Goal: Entertainment & Leisure: Consume media (video, audio)

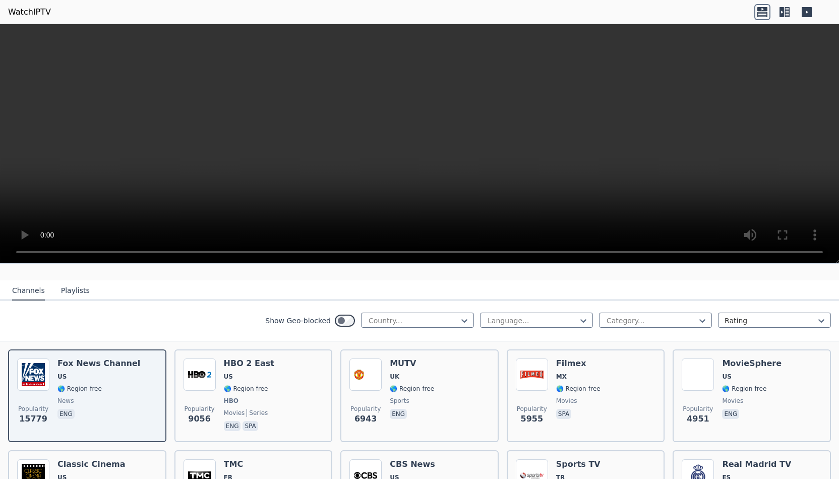
scroll to position [90, 0]
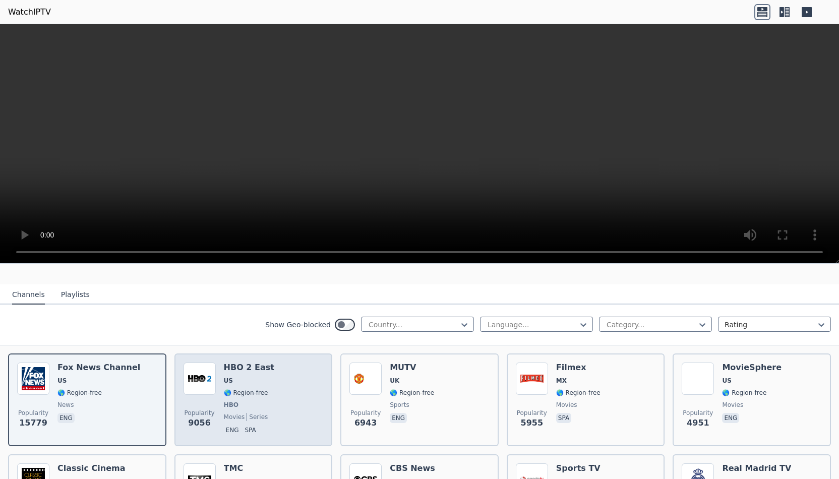
click at [275, 398] on div "Popularity 9056 HBO 2 East US 🌎 Region-free HBO movies series eng spa" at bounding box center [254, 400] width 140 height 75
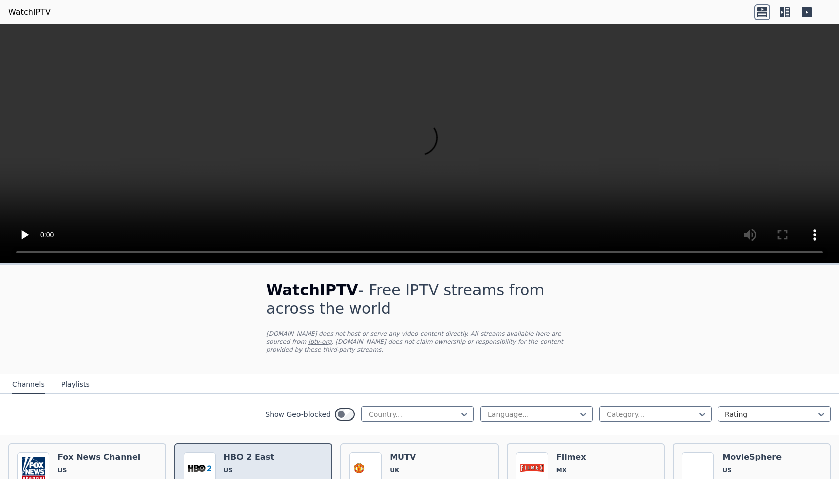
scroll to position [0, 0]
click at [308, 342] on link "iptv-org" at bounding box center [320, 342] width 24 height 7
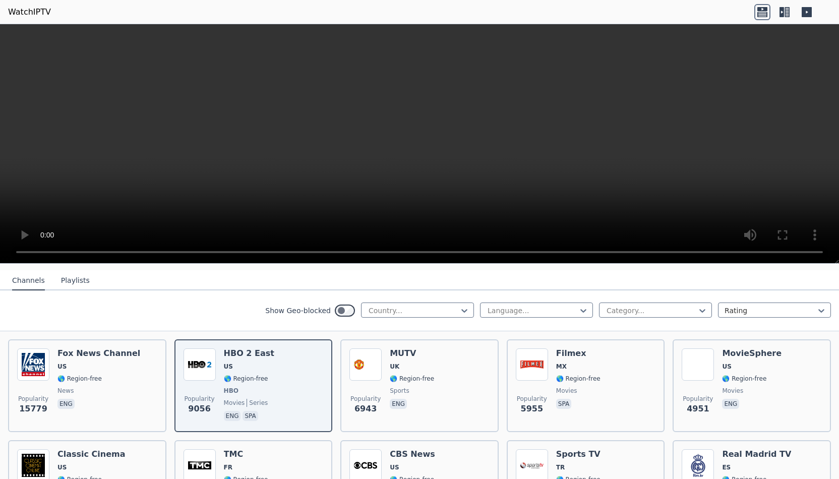
scroll to position [130, 0]
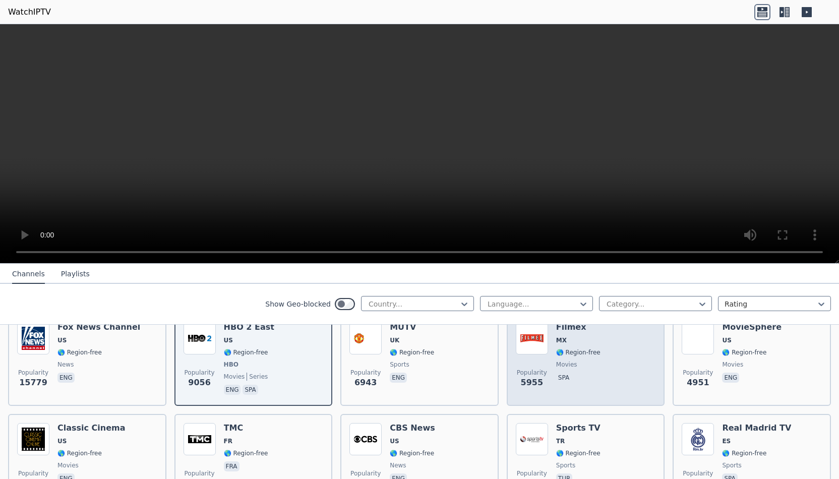
click at [581, 360] on div "Filmex MX 🌎 Region-free movies spa" at bounding box center [578, 359] width 44 height 75
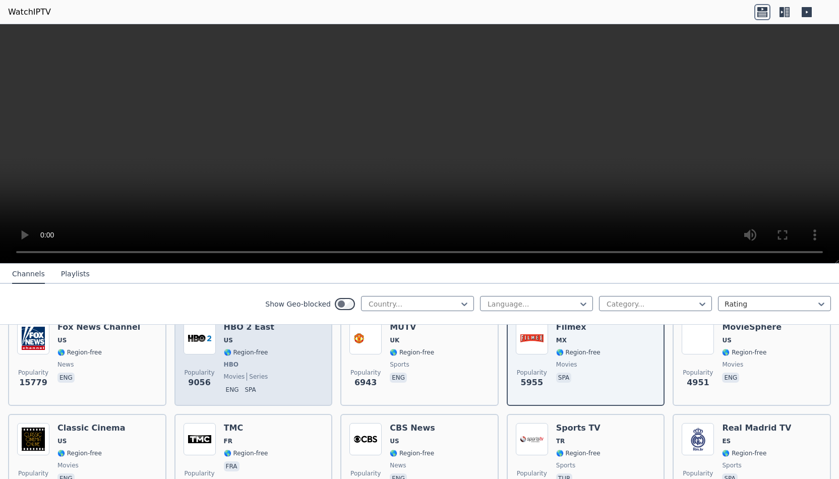
click at [278, 356] on div "Popularity 9056 HBO 2 East US 🌎 Region-free HBO movies series eng spa" at bounding box center [254, 359] width 140 height 75
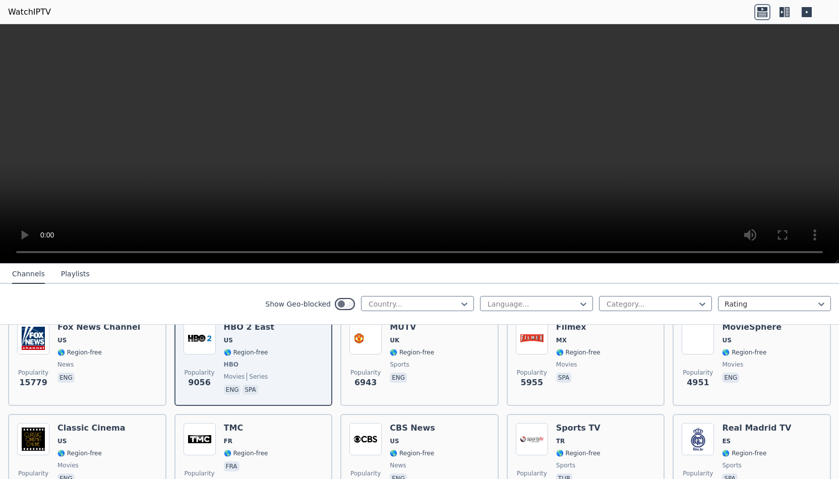
click at [422, 141] on video at bounding box center [419, 144] width 839 height 240
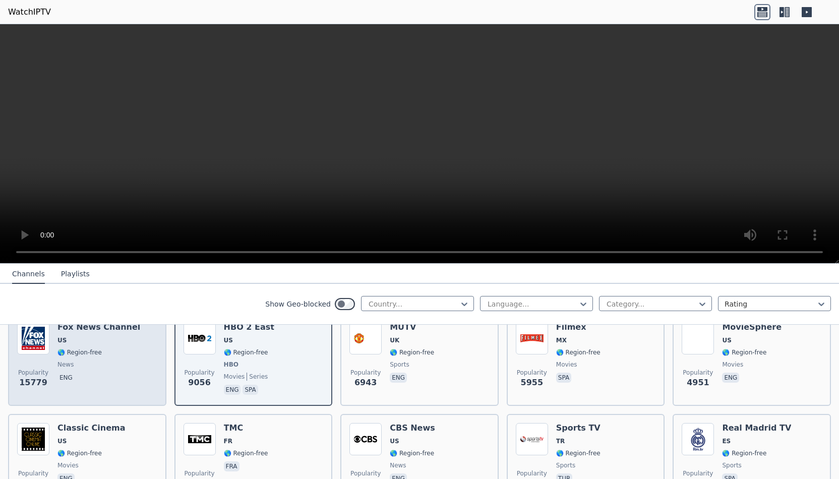
click at [76, 337] on span "US" at bounding box center [99, 340] width 83 height 8
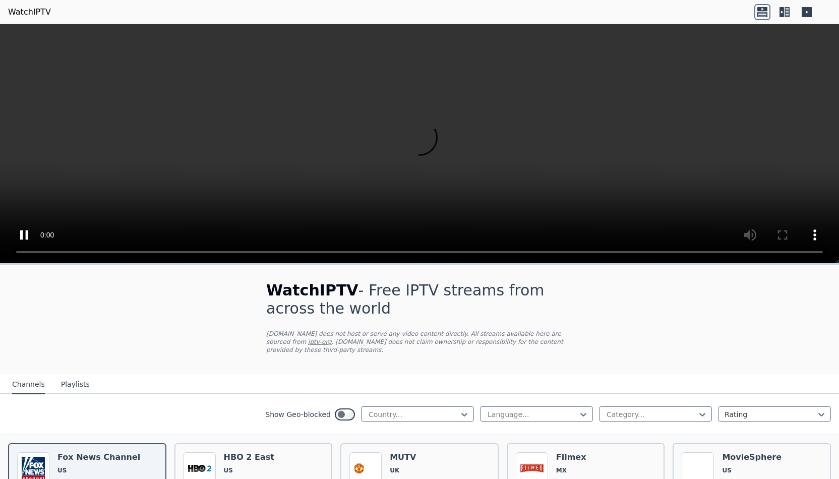
scroll to position [0, 0]
click at [409, 410] on div at bounding box center [414, 415] width 92 height 10
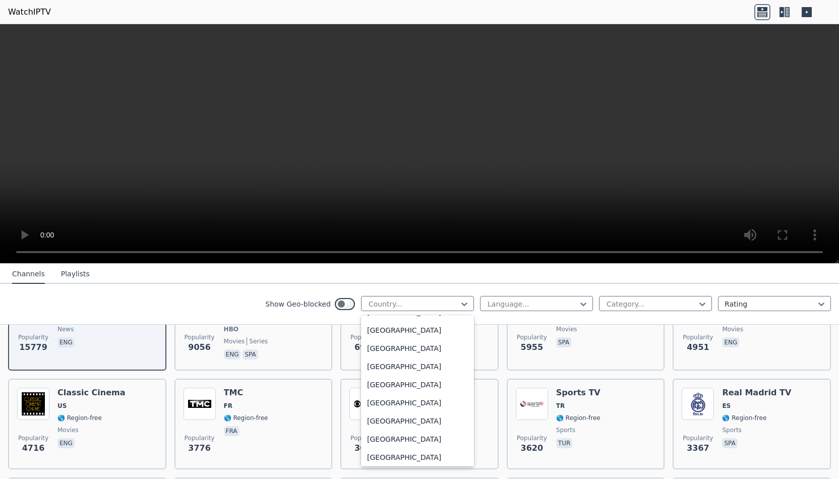
scroll to position [3542, 0]
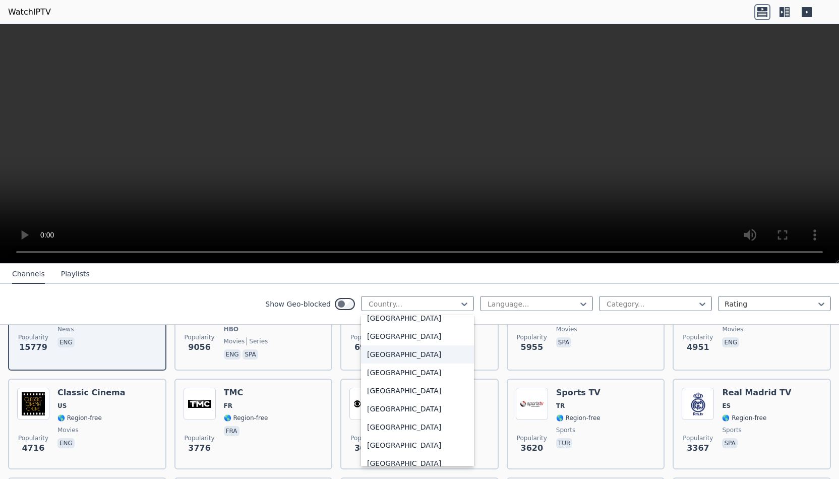
click at [397, 356] on div "[GEOGRAPHIC_DATA]" at bounding box center [417, 355] width 113 height 18
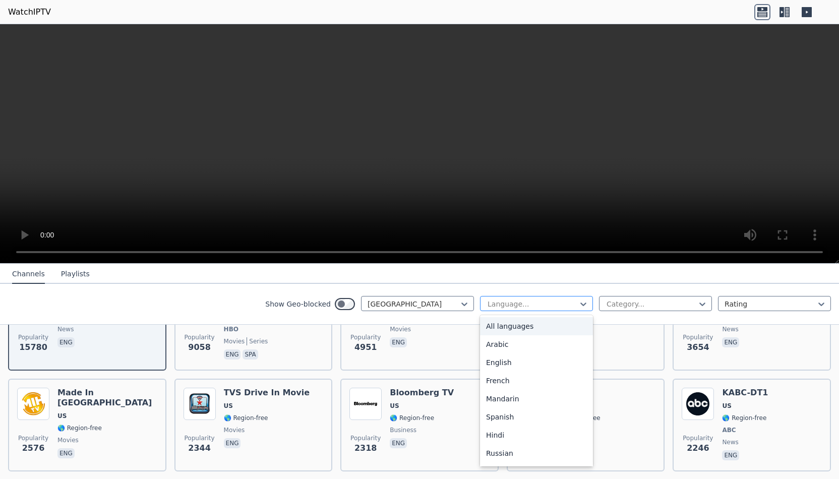
click at [576, 301] on div at bounding box center [533, 304] width 92 height 10
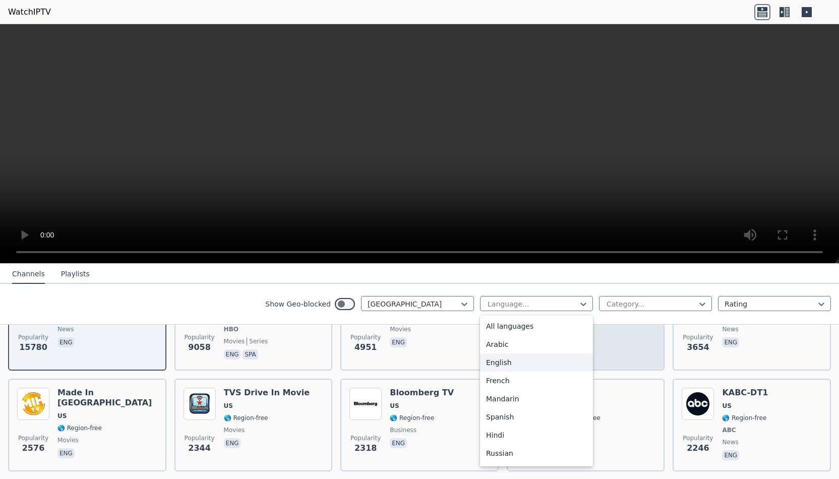
drag, startPoint x: 511, startPoint y: 360, endPoint x: 528, endPoint y: 357, distance: 17.0
click at [511, 361] on div "English" at bounding box center [536, 363] width 113 height 18
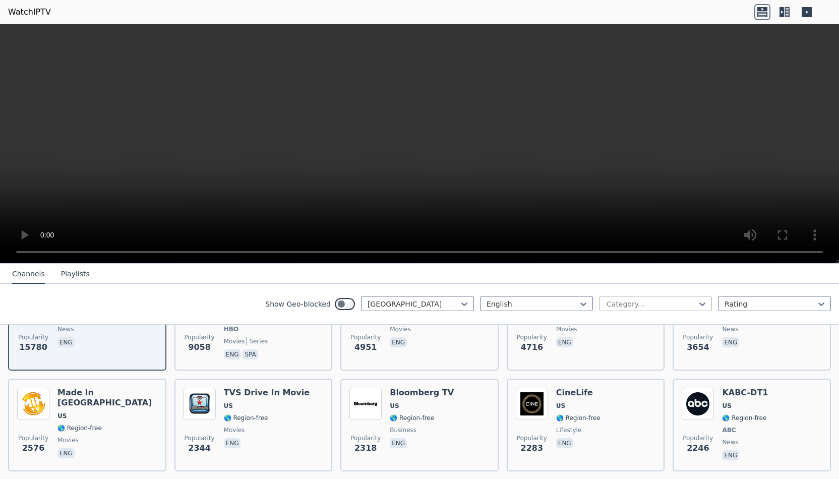
click at [693, 302] on div at bounding box center [652, 304] width 92 height 10
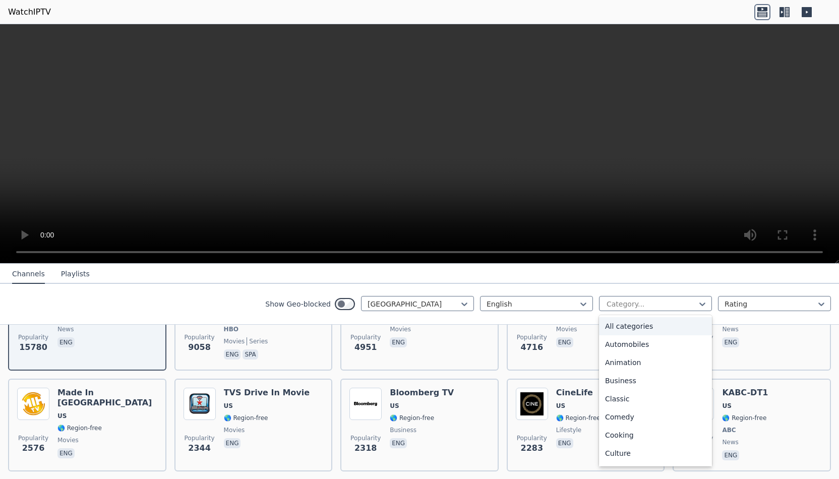
drag, startPoint x: 758, startPoint y: 251, endPoint x: 703, endPoint y: 258, distance: 55.0
click at [758, 251] on video at bounding box center [419, 144] width 839 height 240
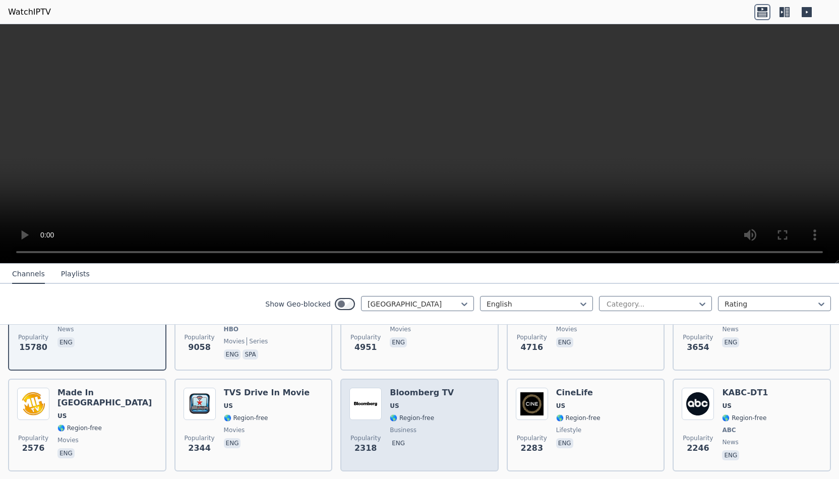
click at [437, 399] on div "Bloomberg TV US 🌎 Region-free business eng" at bounding box center [422, 425] width 64 height 75
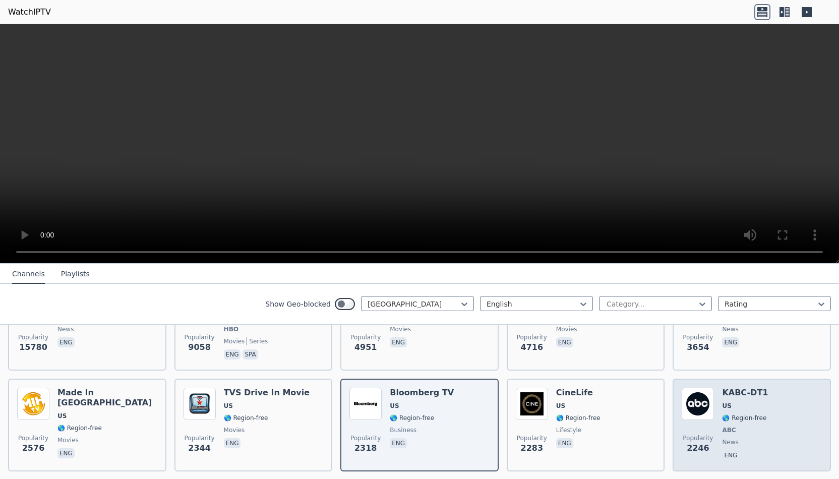
click at [775, 410] on div "Popularity 2246 KABC-DT1 US 🌎 Region-free ABC news eng" at bounding box center [752, 425] width 140 height 75
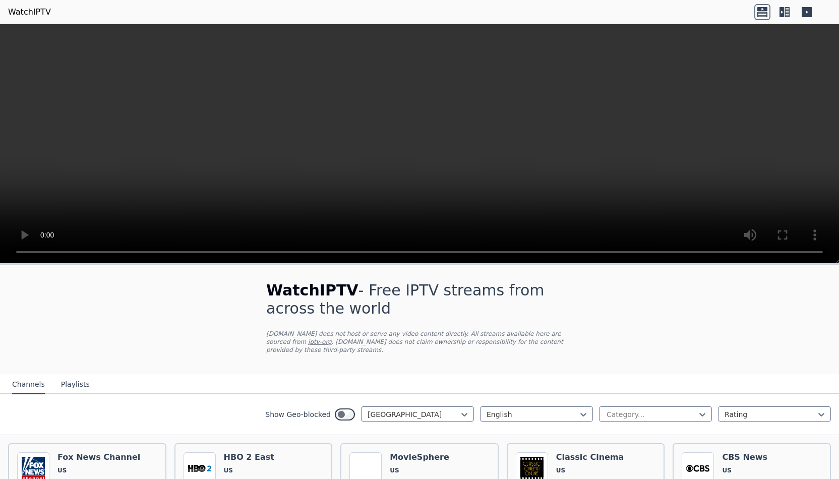
click at [67, 383] on button "Playlists" at bounding box center [75, 384] width 29 height 19
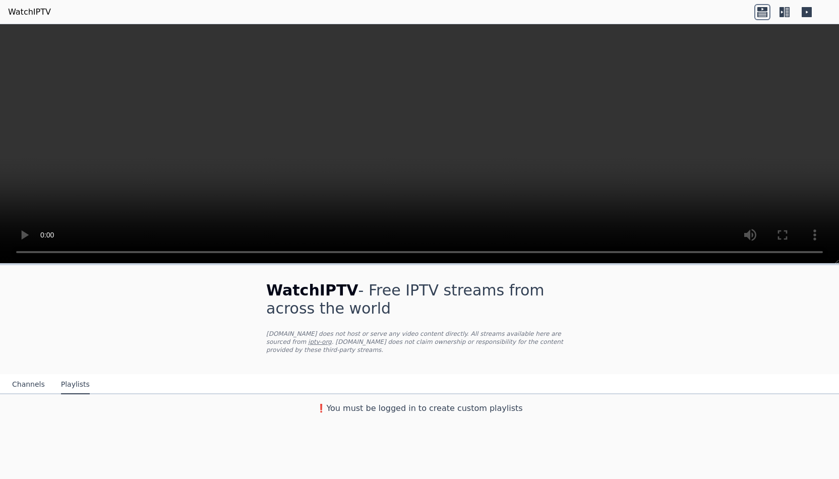
click at [33, 378] on button "Channels" at bounding box center [28, 384] width 33 height 19
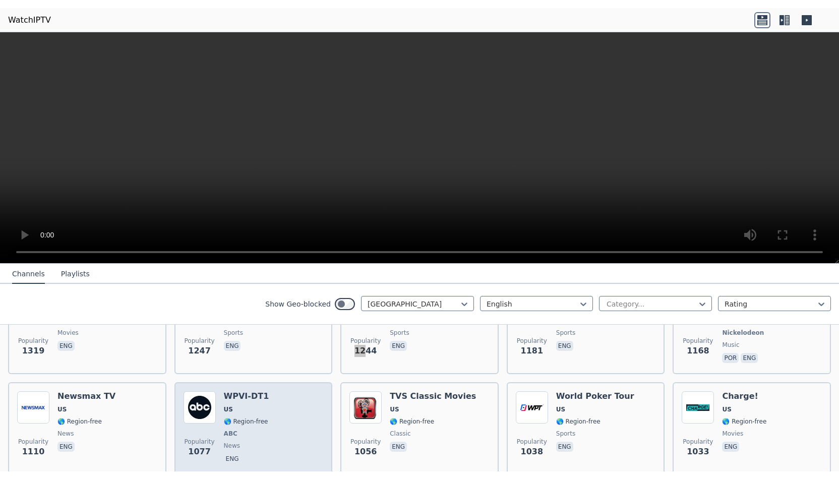
scroll to position [476, 0]
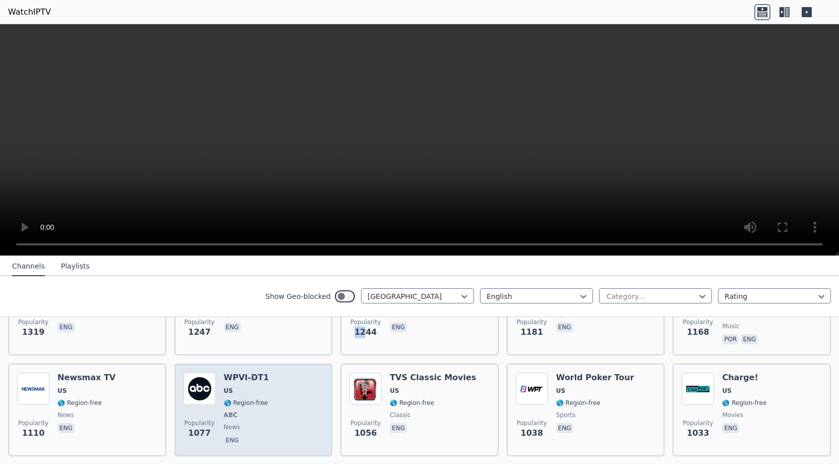
click at [200, 388] on img at bounding box center [200, 388] width 32 height 32
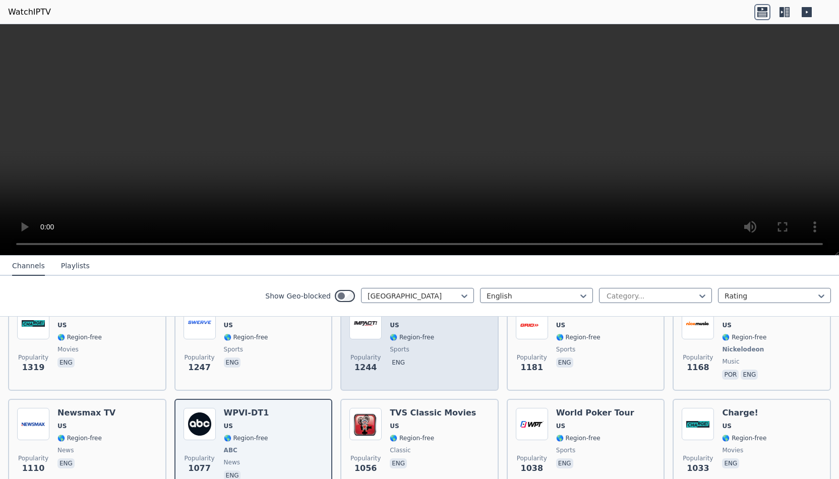
scroll to position [438, 0]
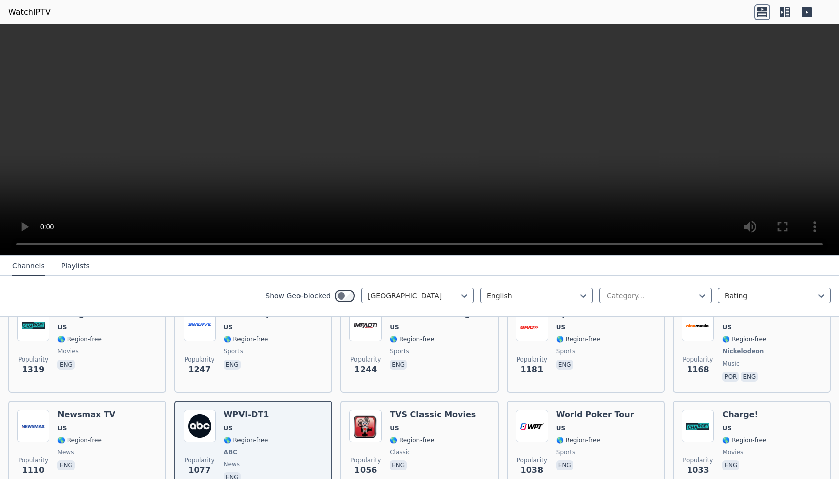
click at [76, 271] on button "Playlists" at bounding box center [75, 266] width 29 height 19
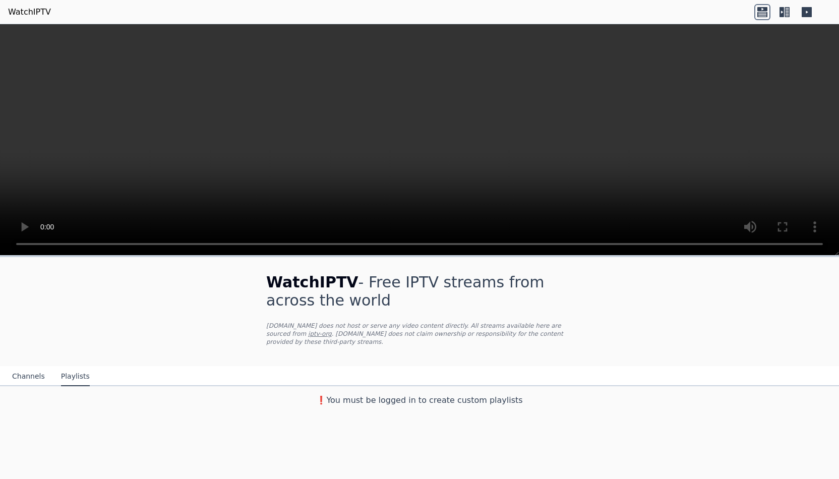
scroll to position [0, 0]
click at [32, 376] on button "Channels" at bounding box center [28, 376] width 33 height 19
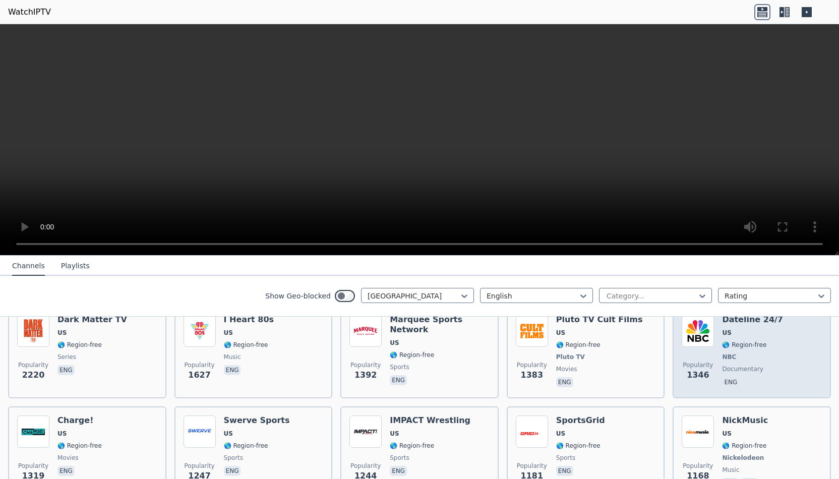
scroll to position [332, 0]
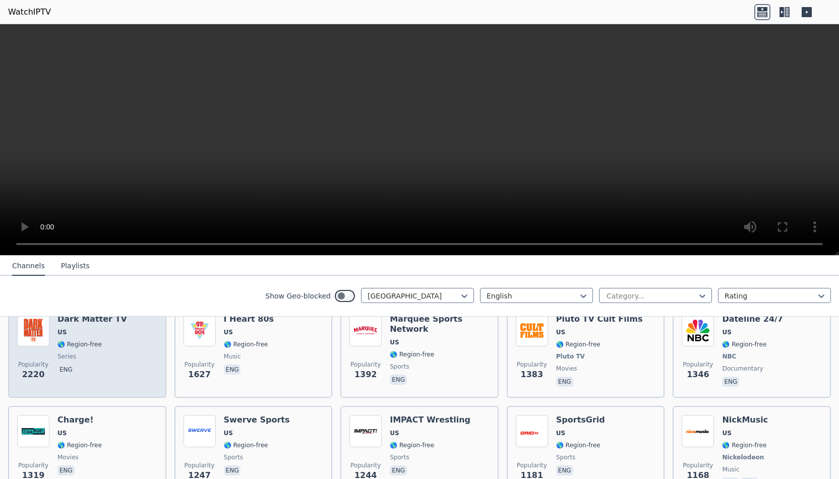
click at [102, 331] on span "US" at bounding box center [93, 332] width 70 height 8
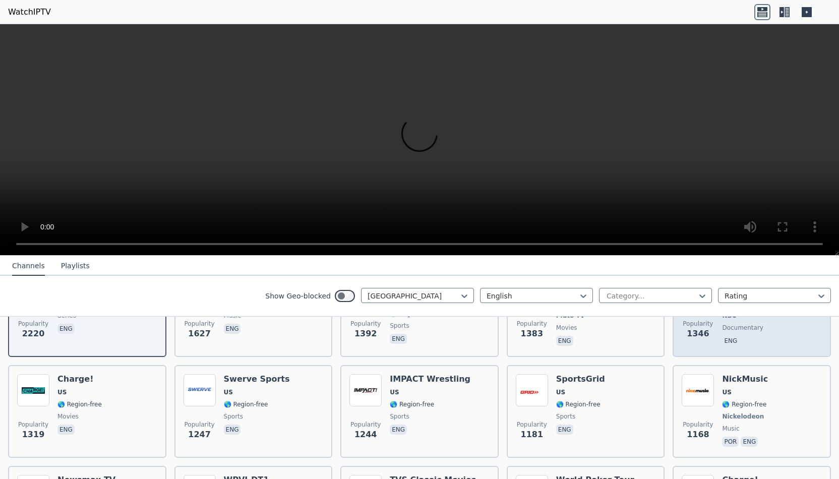
scroll to position [392, 0]
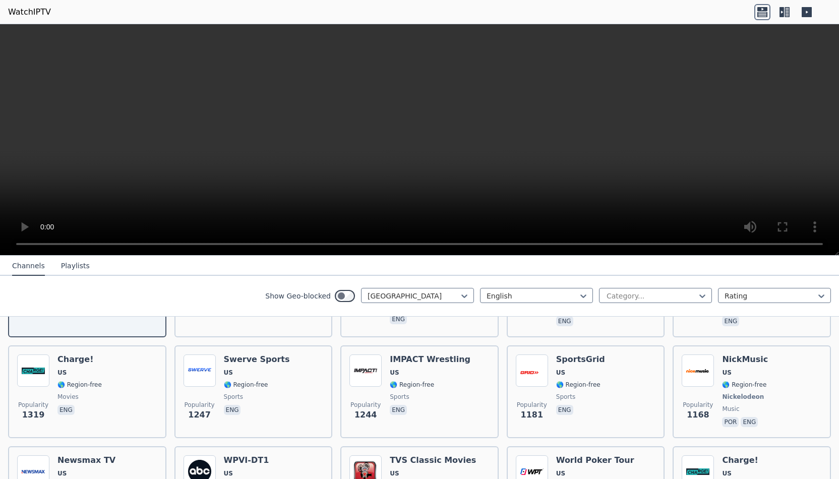
click at [13, 245] on video at bounding box center [419, 140] width 839 height 232
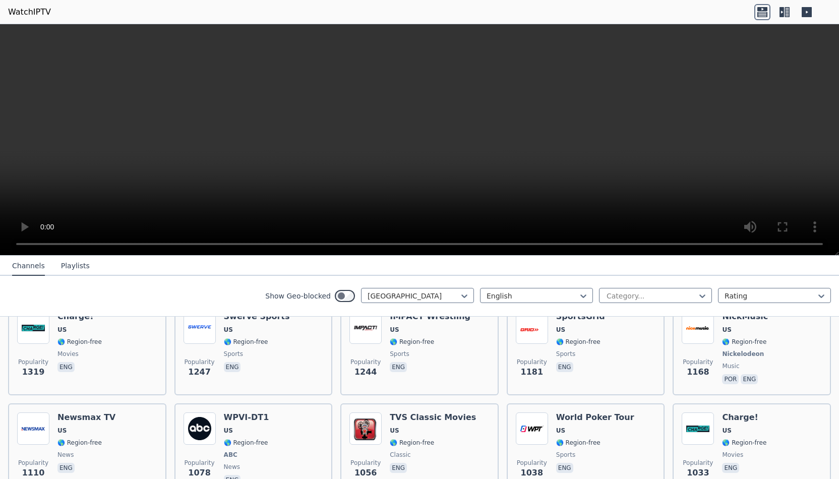
scroll to position [433, 0]
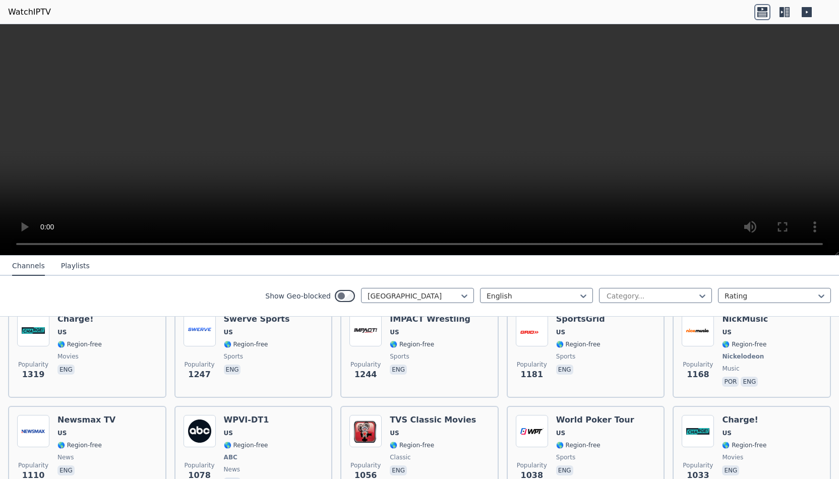
click at [823, 244] on video at bounding box center [419, 140] width 839 height 232
click at [780, 9] on icon at bounding box center [782, 12] width 5 height 10
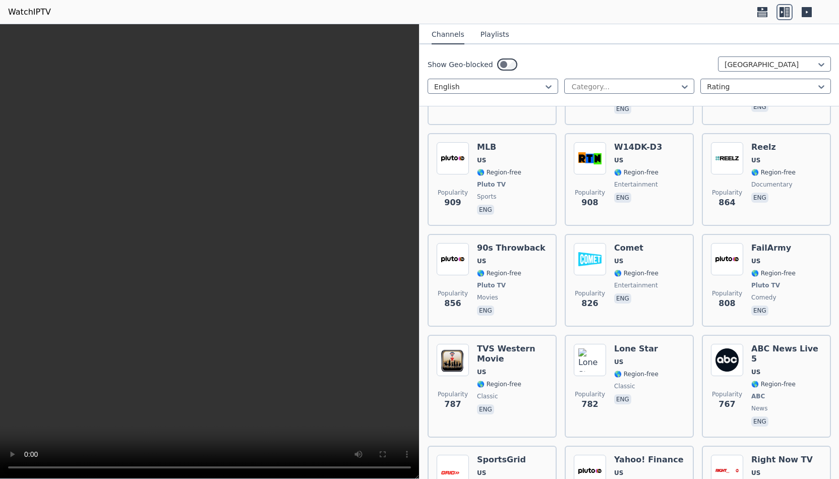
scroll to position [1103, 0]
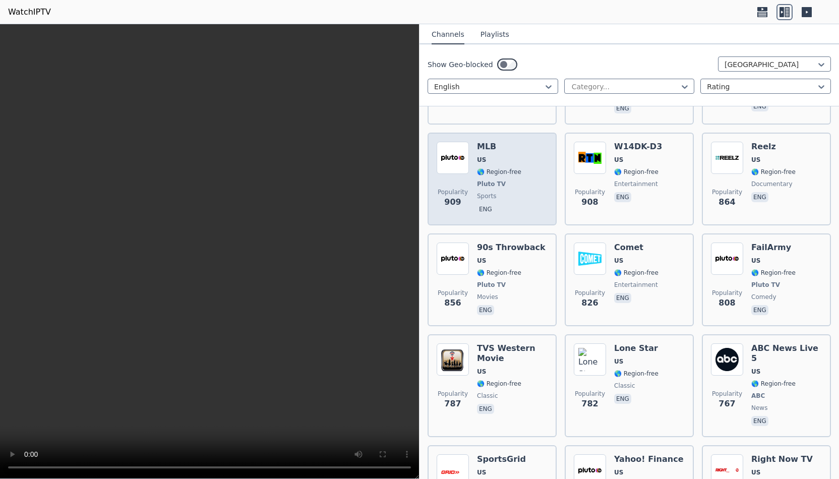
click at [447, 160] on img at bounding box center [453, 158] width 32 height 32
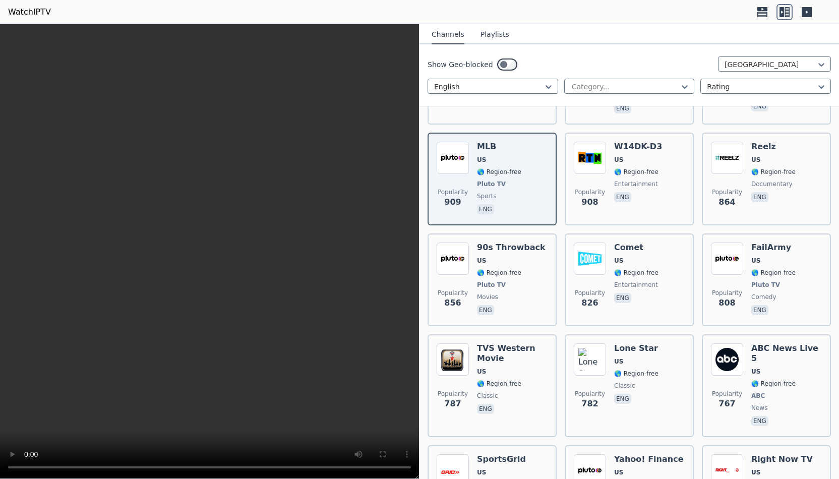
click at [12, 467] on video at bounding box center [209, 251] width 419 height 455
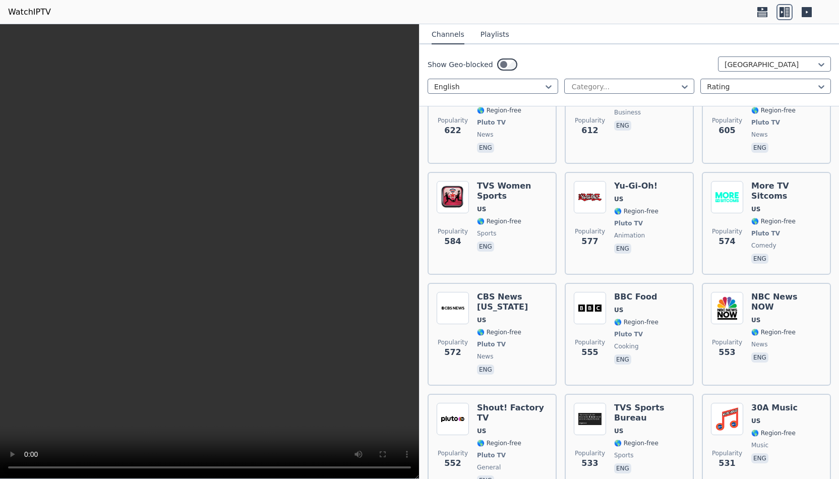
scroll to position [1910, 0]
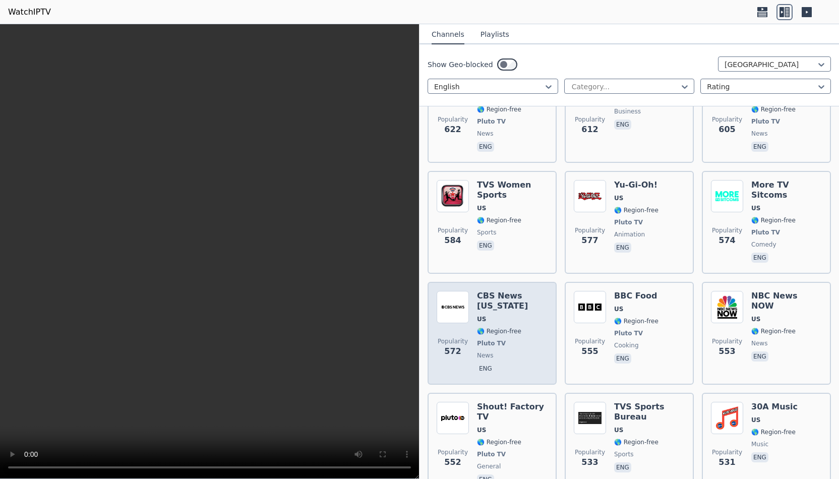
click at [514, 291] on h6 "CBS News [US_STATE]" at bounding box center [512, 301] width 71 height 20
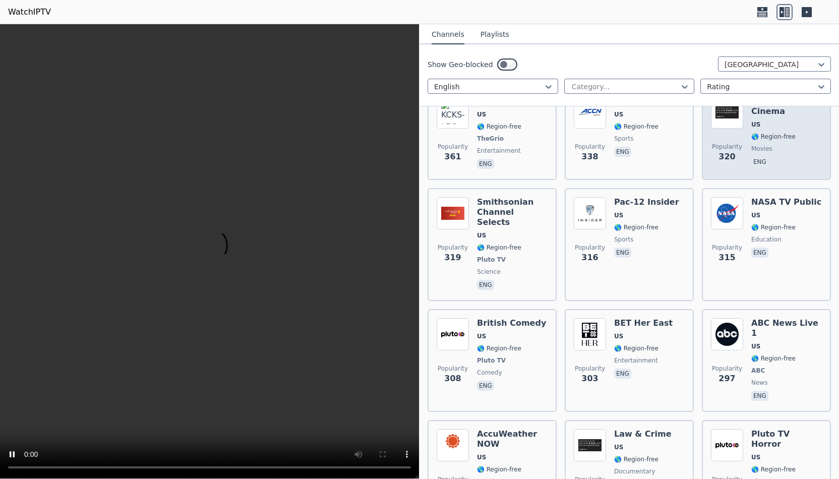
scroll to position [2973, 0]
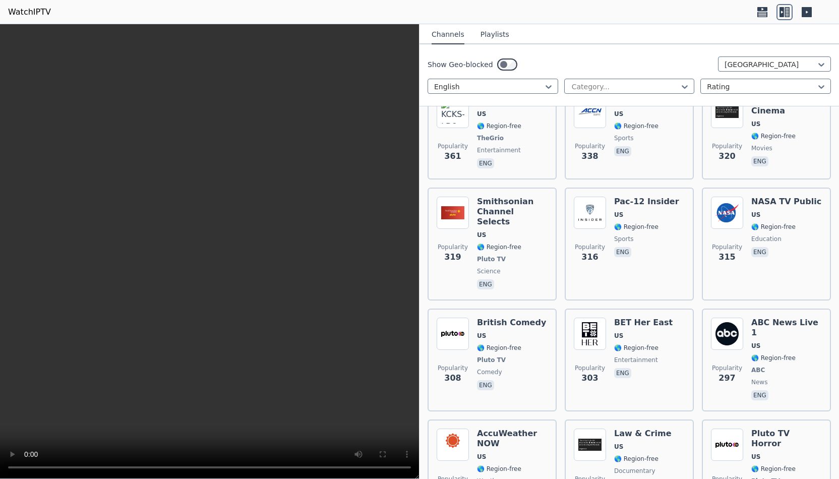
click at [10, 468] on video at bounding box center [209, 251] width 419 height 455
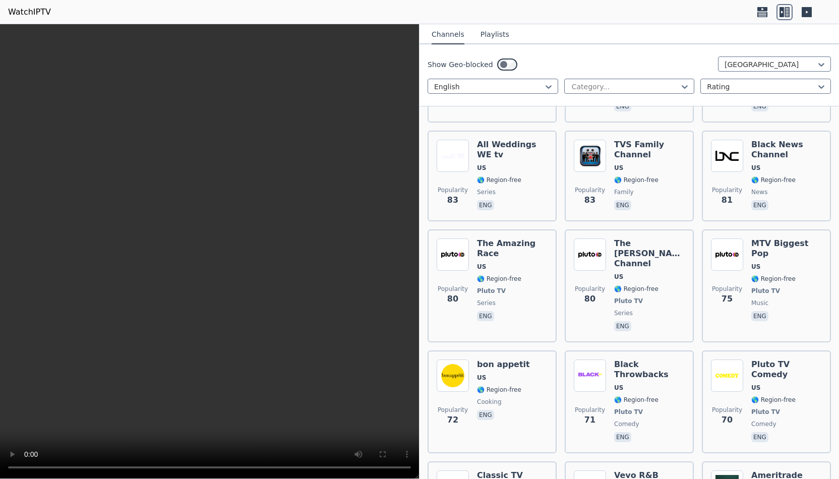
scroll to position [8207, 0]
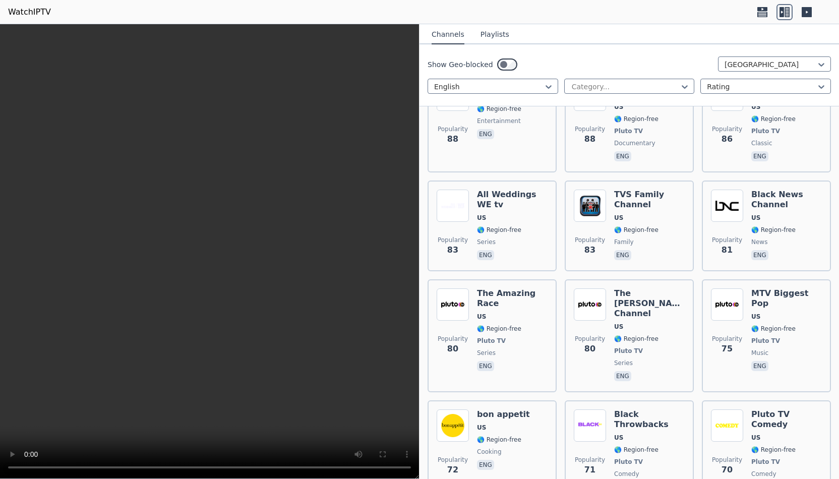
click at [13, 467] on video at bounding box center [209, 251] width 419 height 455
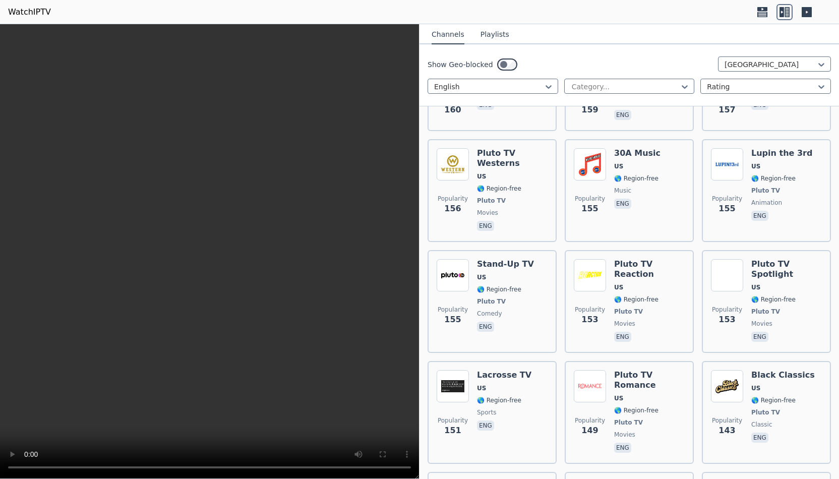
scroll to position [5142, 0]
